Goal: Navigation & Orientation: Understand site structure

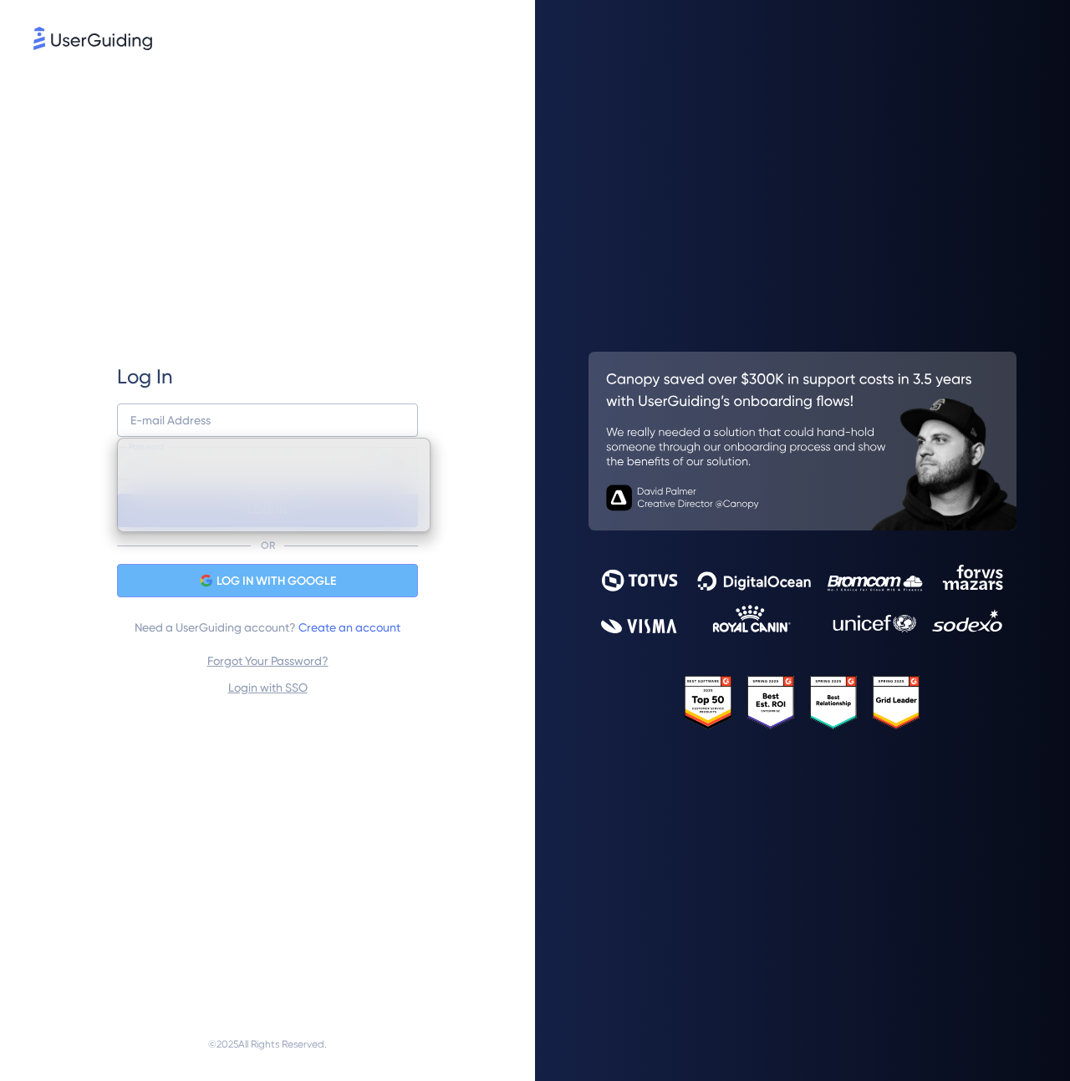
click at [193, 577] on div "LOG IN WITH GOOGLE" at bounding box center [267, 580] width 301 height 33
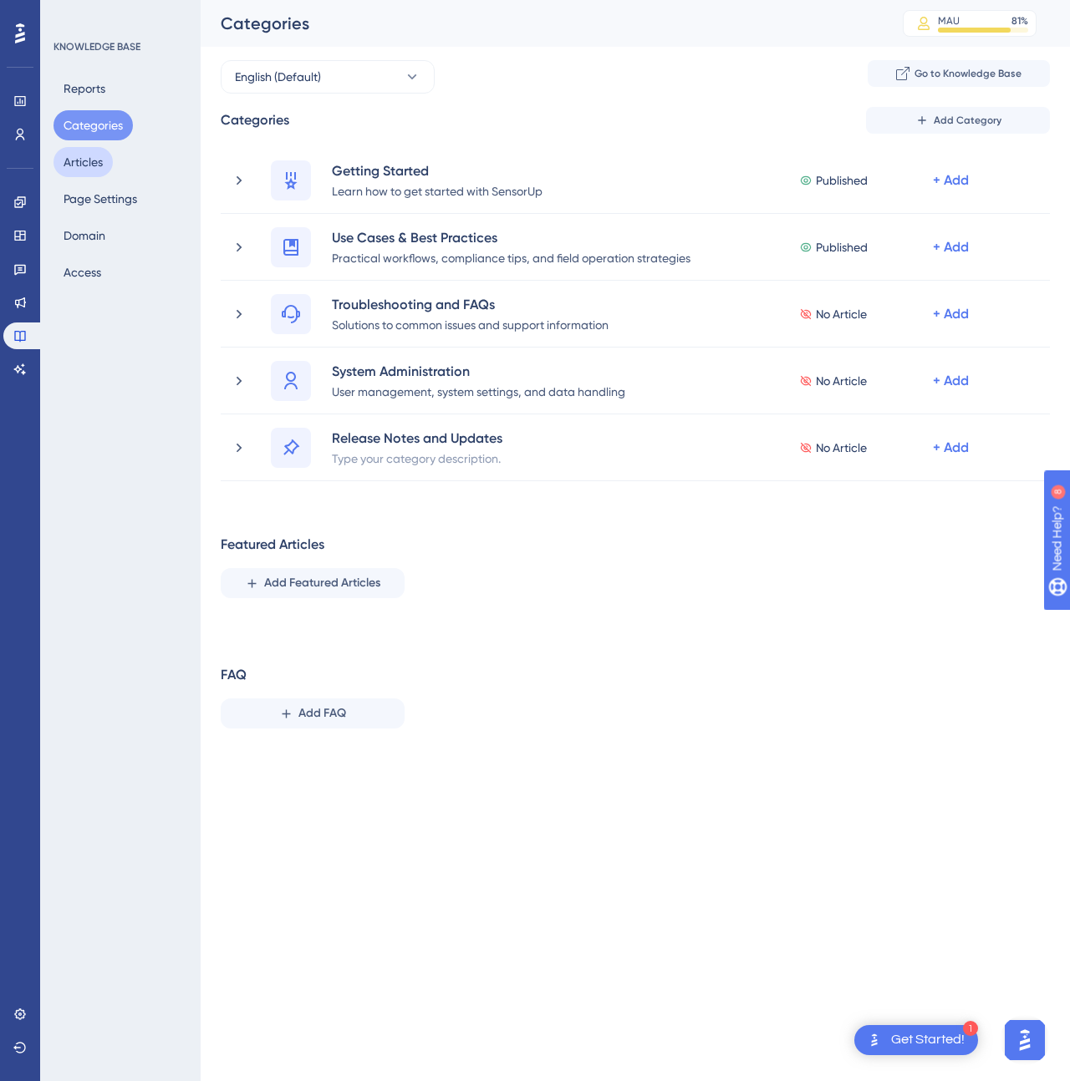
click at [89, 163] on button "Articles" at bounding box center [82, 162] width 59 height 30
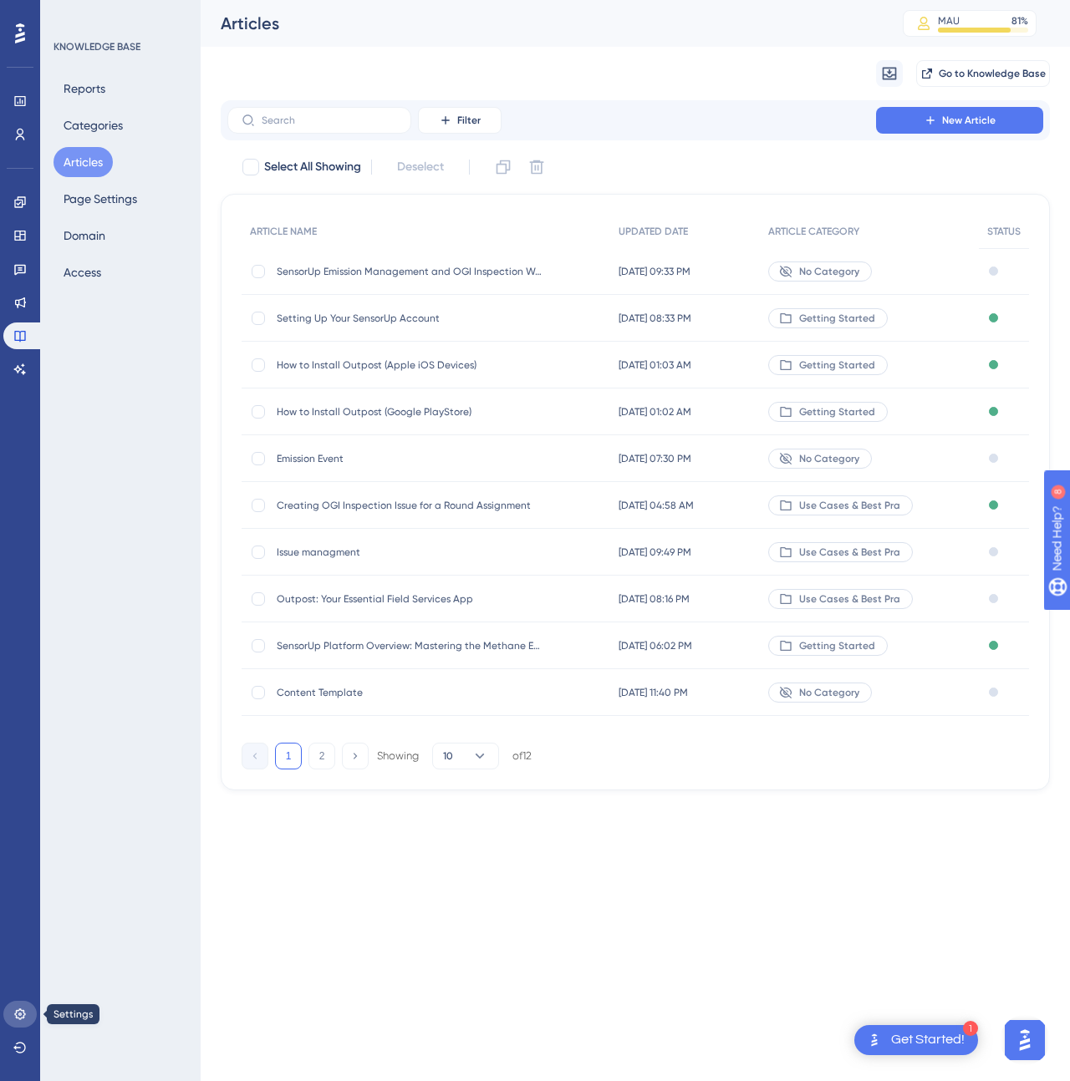
click at [21, 1010] on icon at bounding box center [19, 1014] width 11 height 11
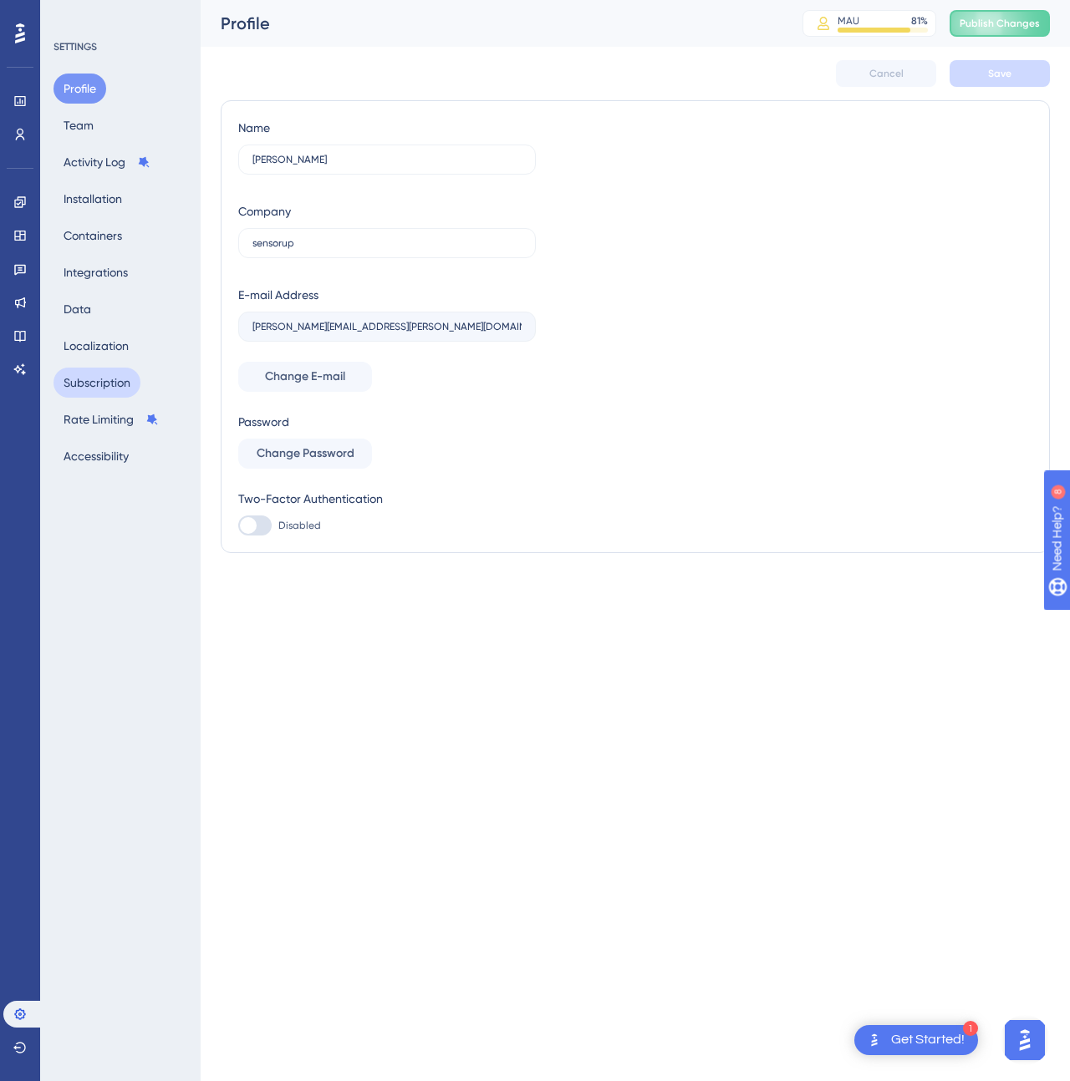
click at [94, 379] on button "Subscription" at bounding box center [96, 383] width 87 height 30
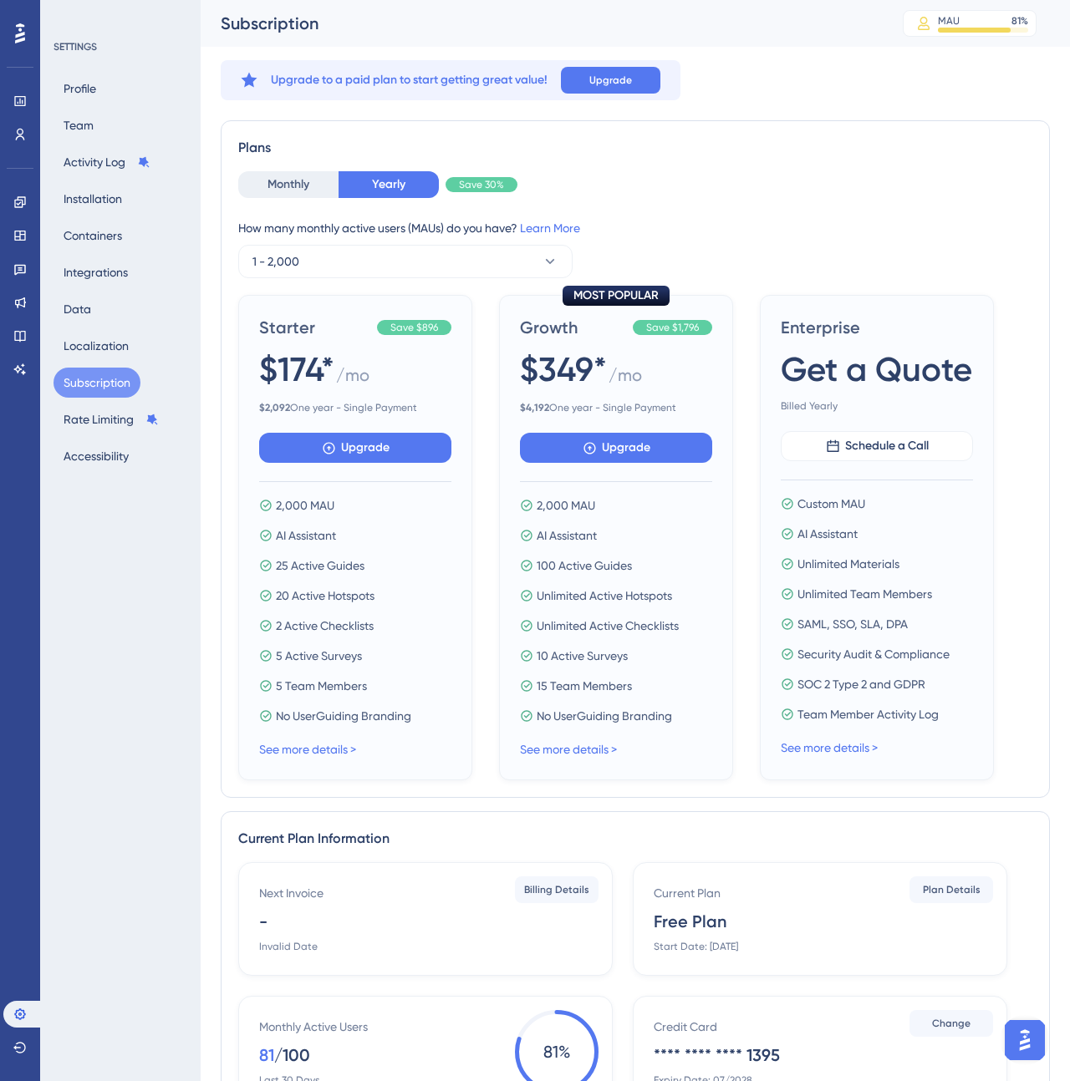
click at [840, 940] on div "Current Plan Free Plan Start Date: [DATE]" at bounding box center [822, 918] width 339 height 70
click at [27, 244] on link at bounding box center [19, 235] width 33 height 27
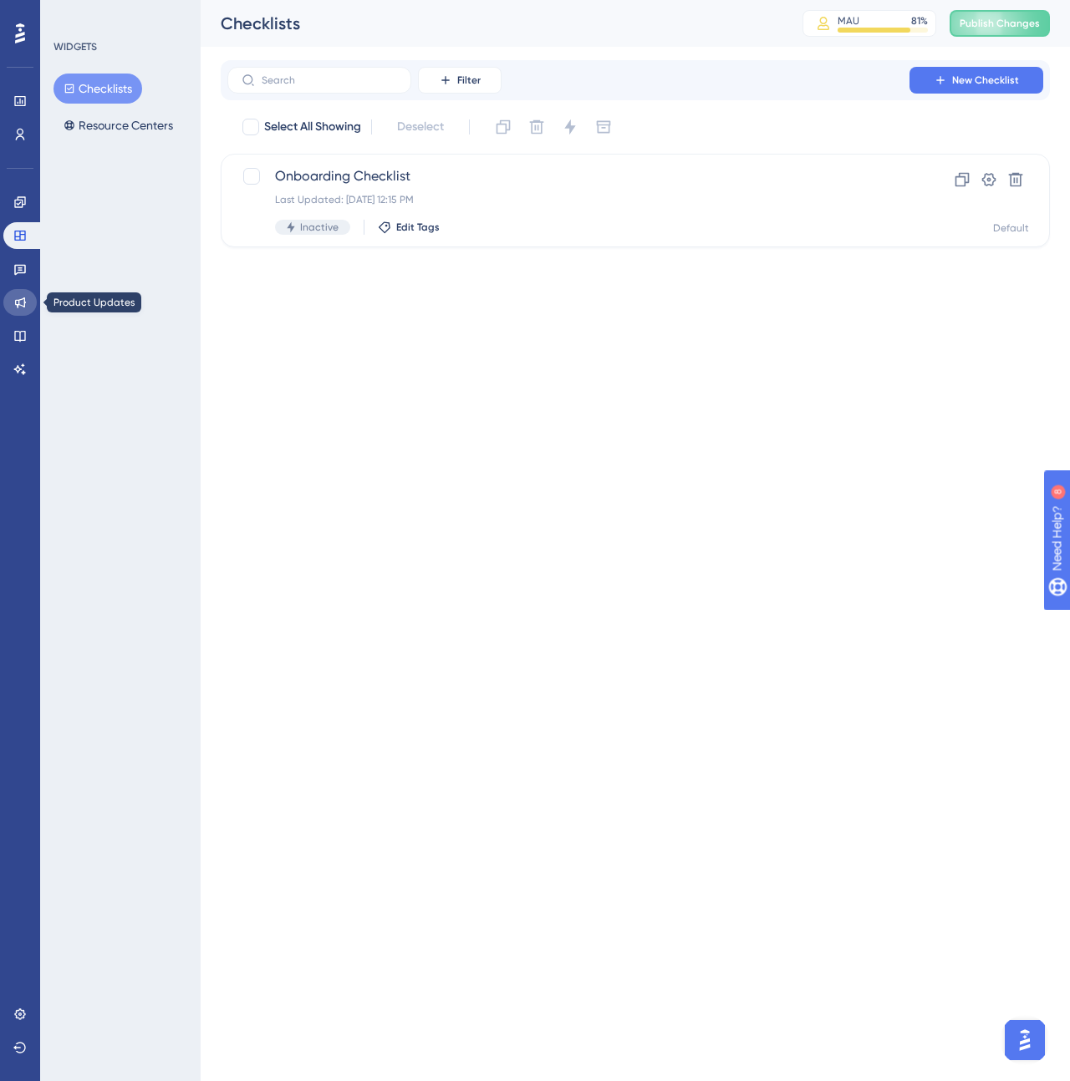
click at [15, 302] on icon at bounding box center [20, 302] width 11 height 11
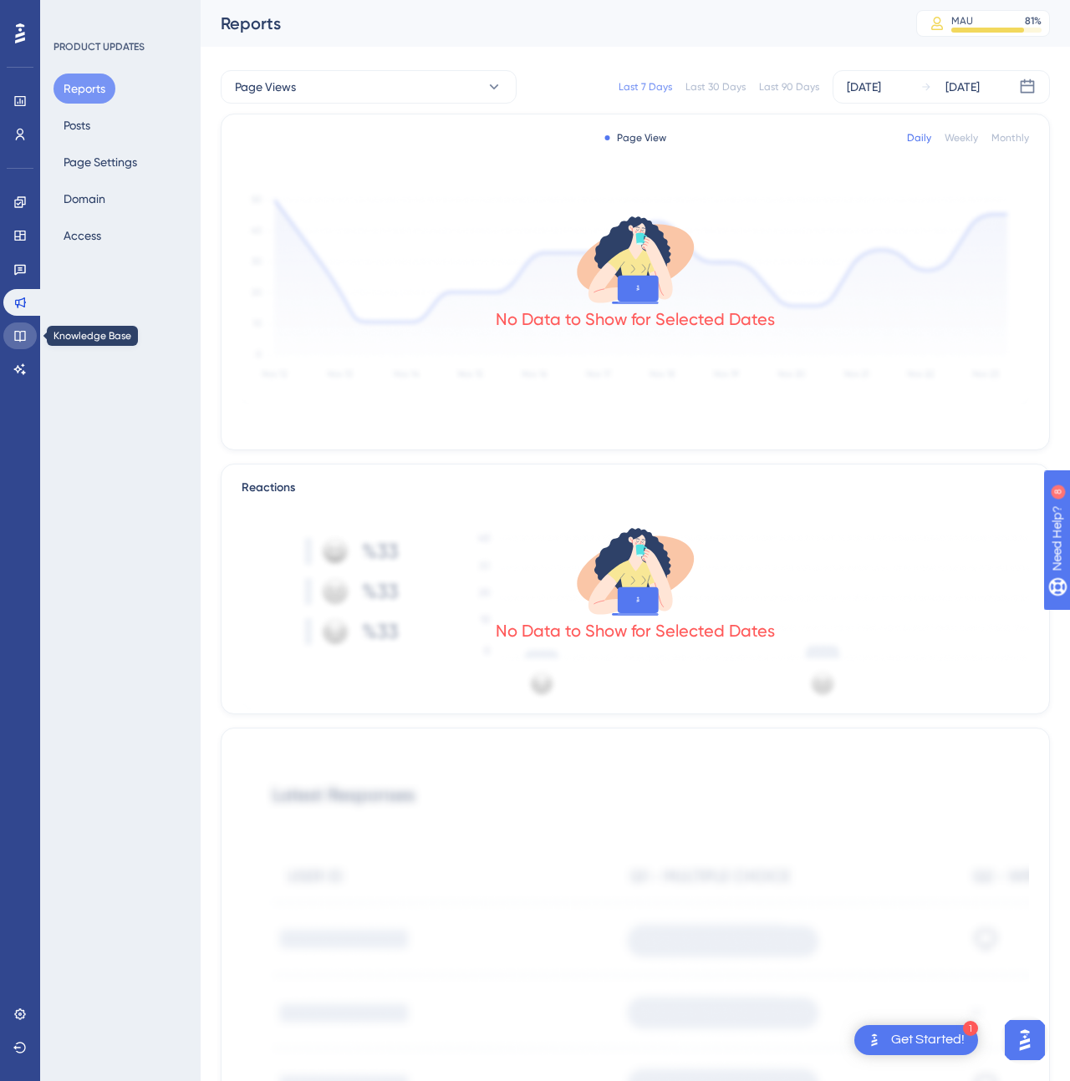
click at [15, 336] on icon at bounding box center [19, 336] width 11 height 11
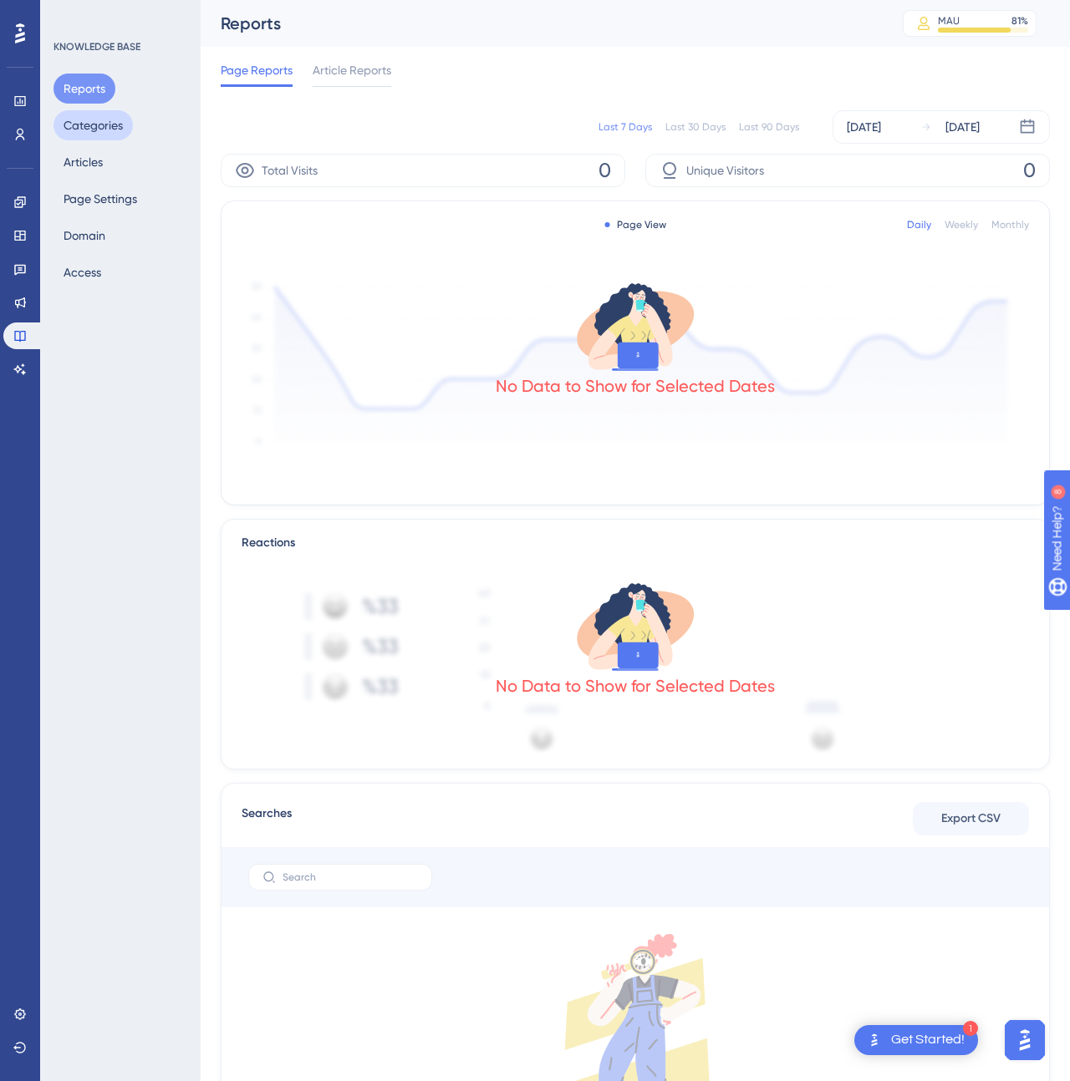
click at [99, 130] on button "Categories" at bounding box center [92, 125] width 79 height 30
